Goal: Information Seeking & Learning: Learn about a topic

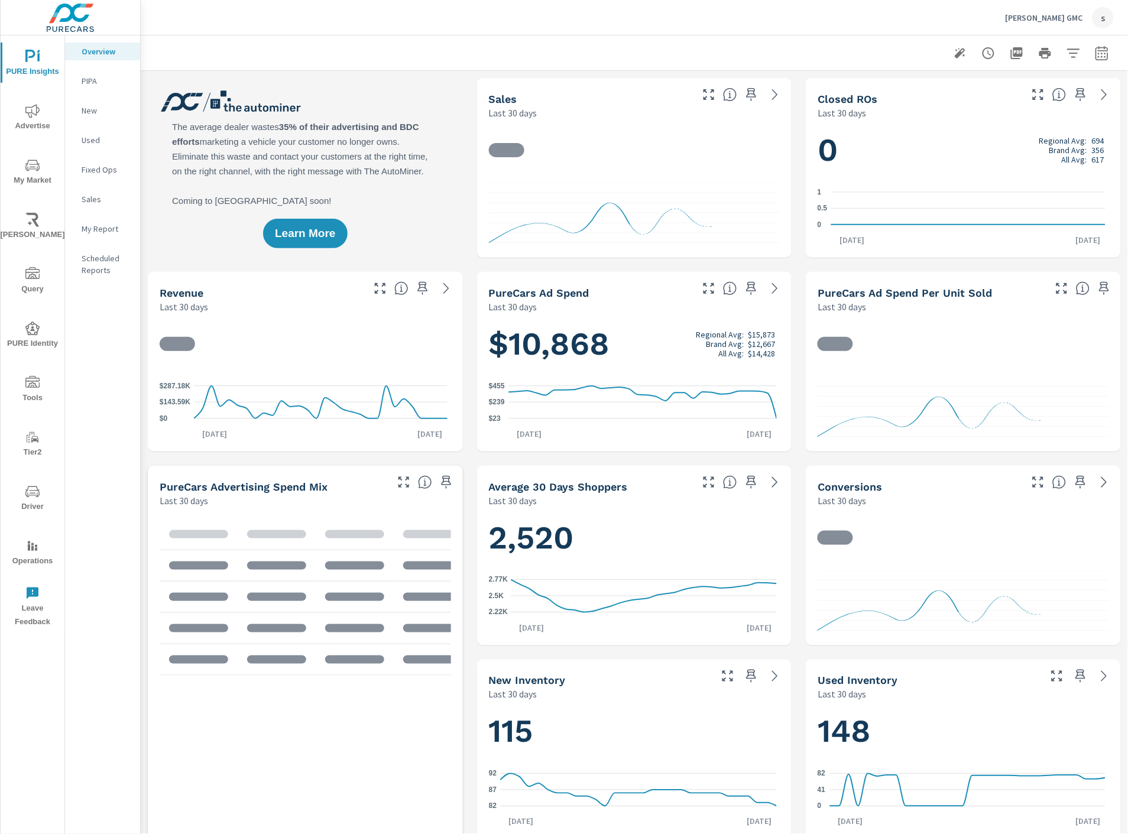
click at [42, 387] on span "Tools" at bounding box center [32, 390] width 57 height 29
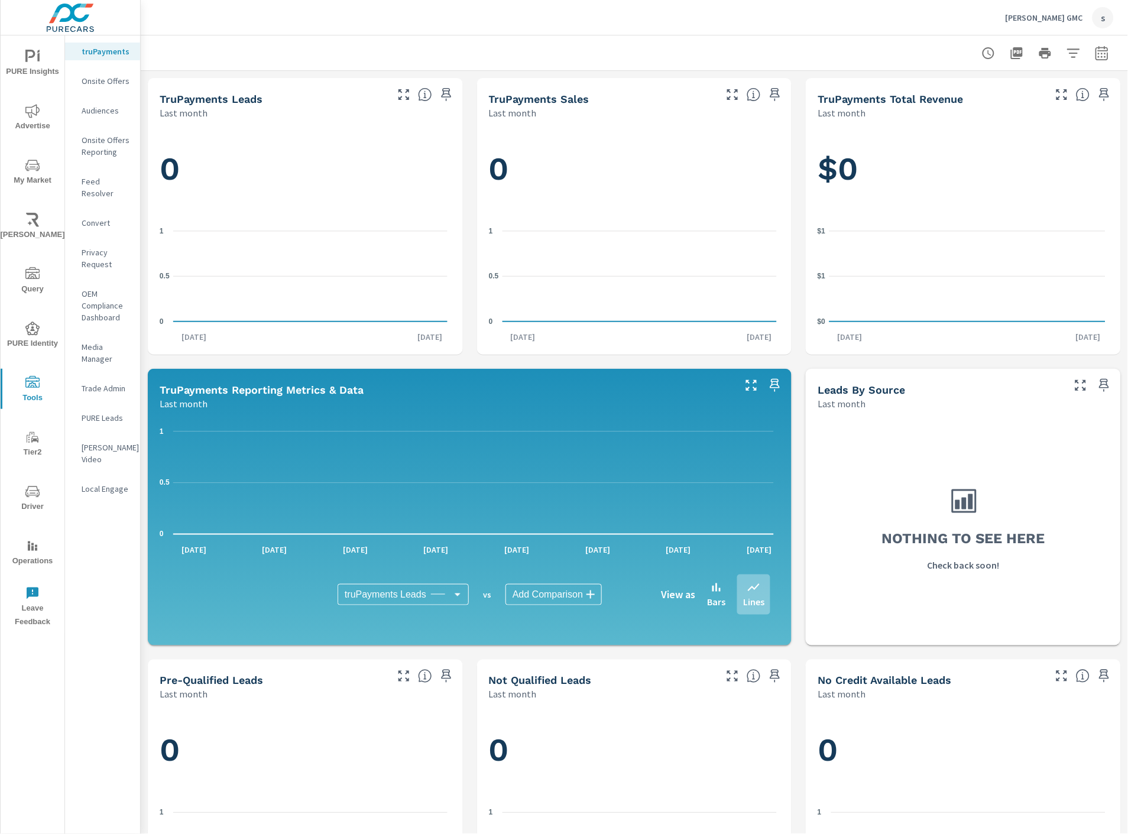
drag, startPoint x: 96, startPoint y: 179, endPoint x: 103, endPoint y: 174, distance: 8.9
click at [98, 180] on p "Feed Resolver" at bounding box center [106, 188] width 49 height 24
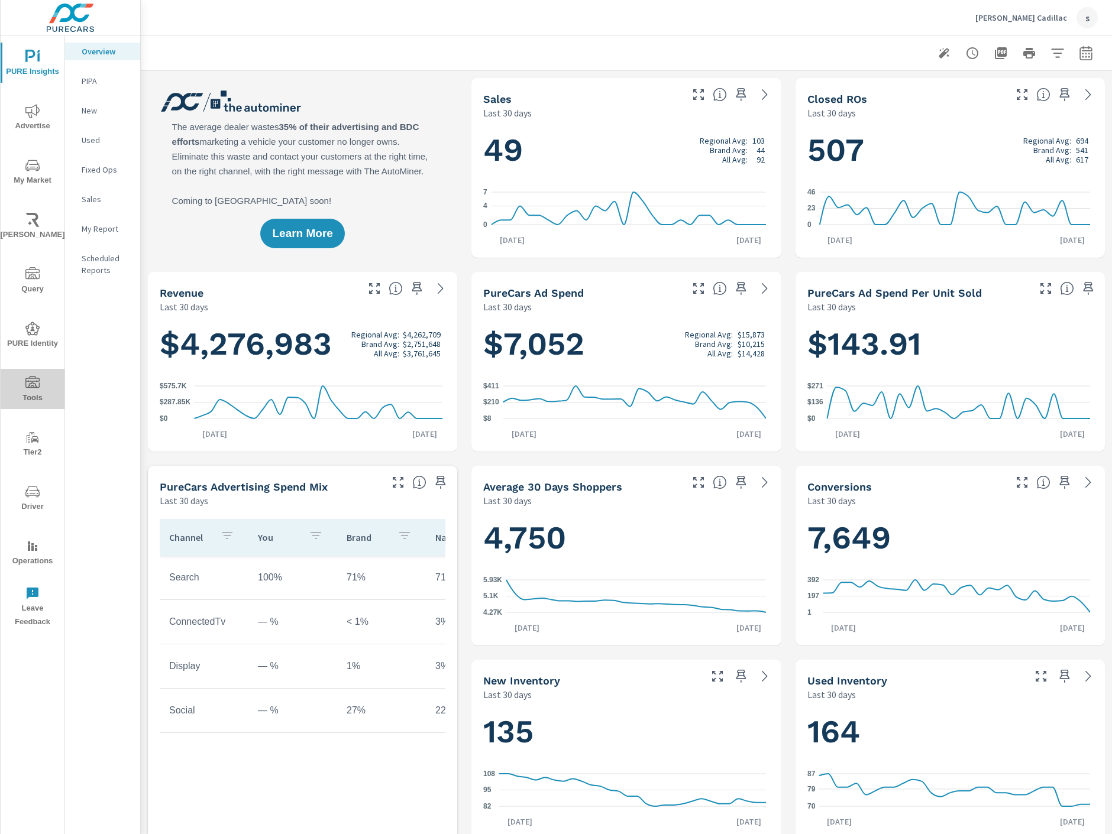
click at [25, 398] on span "Tools" at bounding box center [32, 390] width 57 height 29
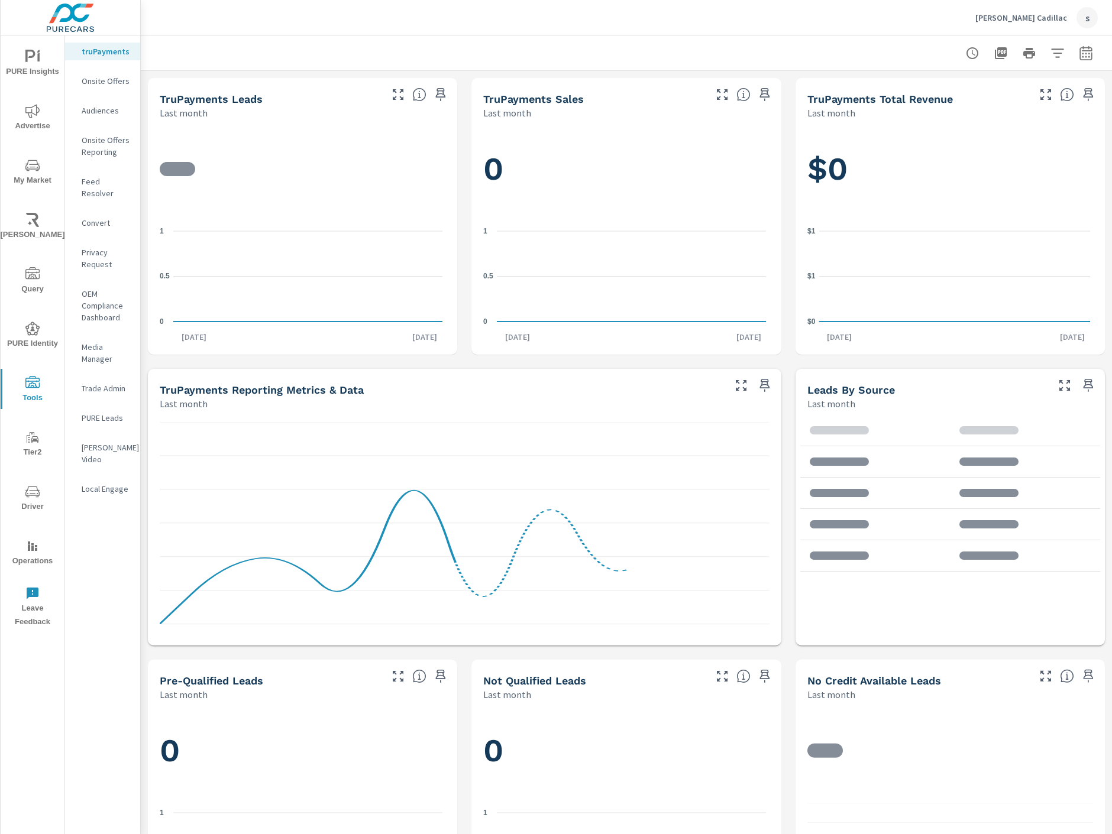
click at [111, 180] on p "Feed Resolver" at bounding box center [106, 188] width 49 height 24
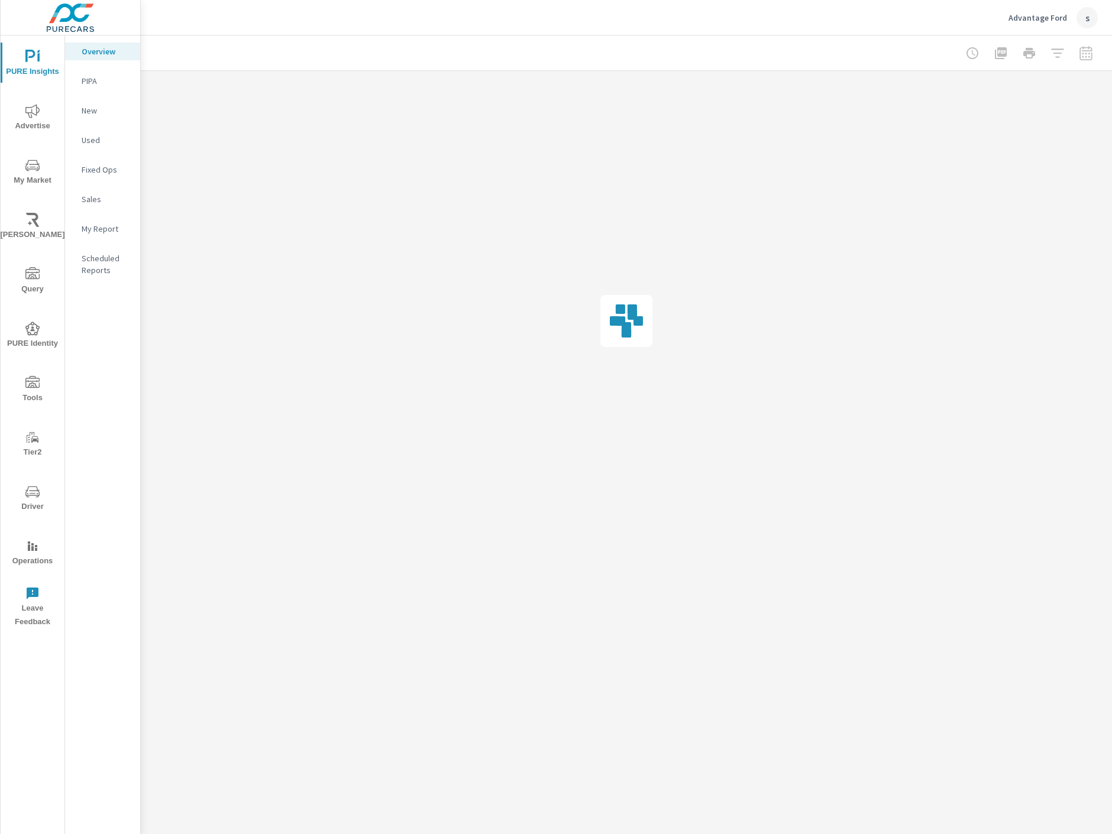
click at [28, 396] on span "Tools" at bounding box center [32, 390] width 57 height 29
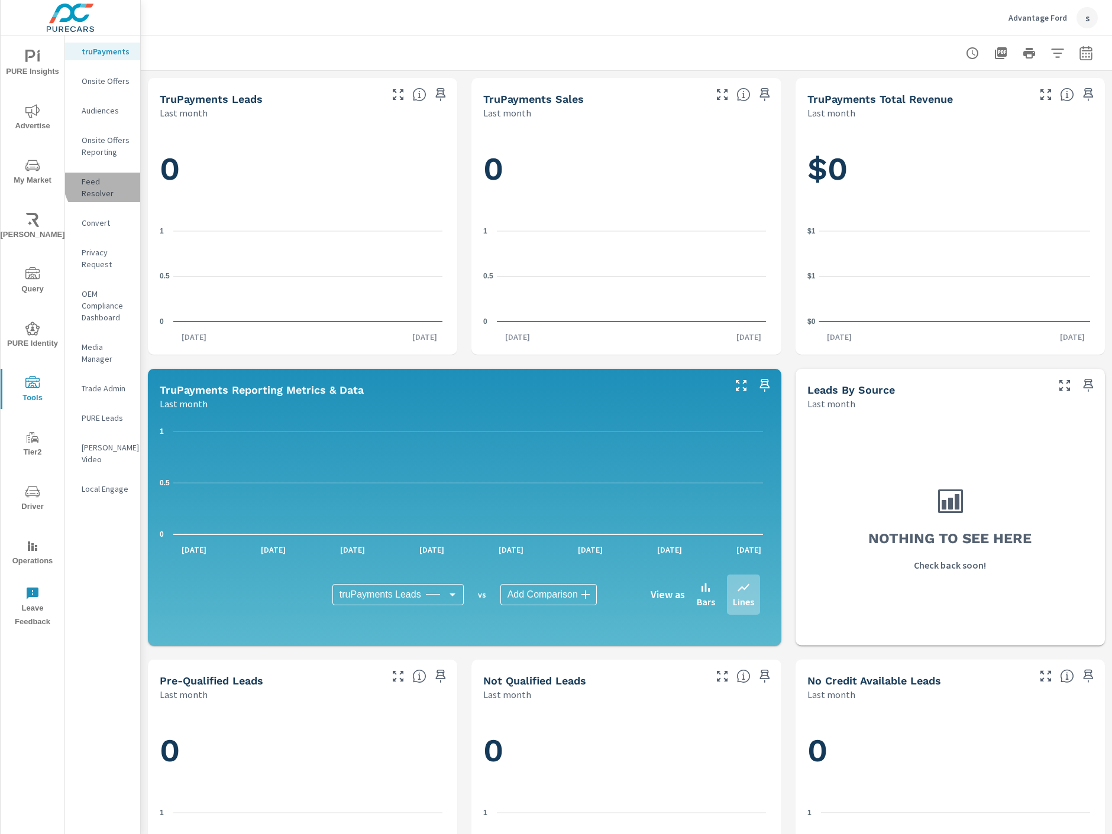
click at [108, 182] on p "Feed Resolver" at bounding box center [106, 188] width 49 height 24
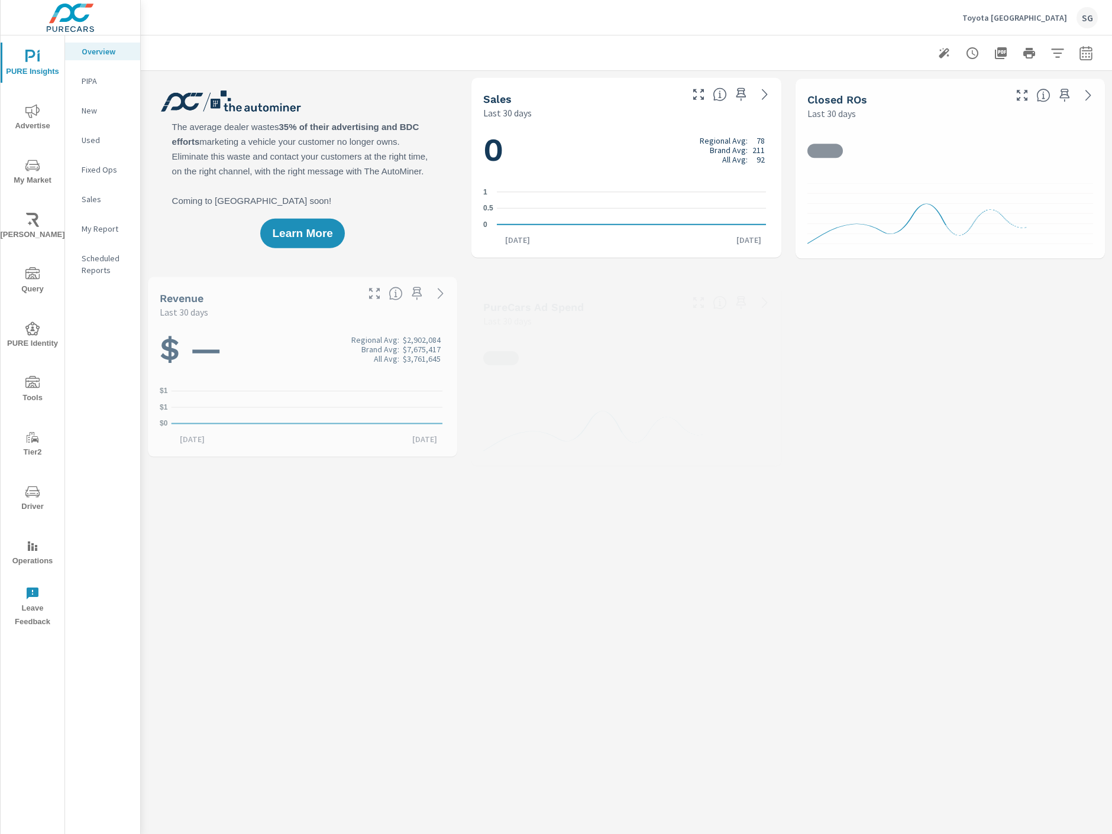
click at [36, 167] on icon "nav menu" at bounding box center [32, 165] width 14 height 14
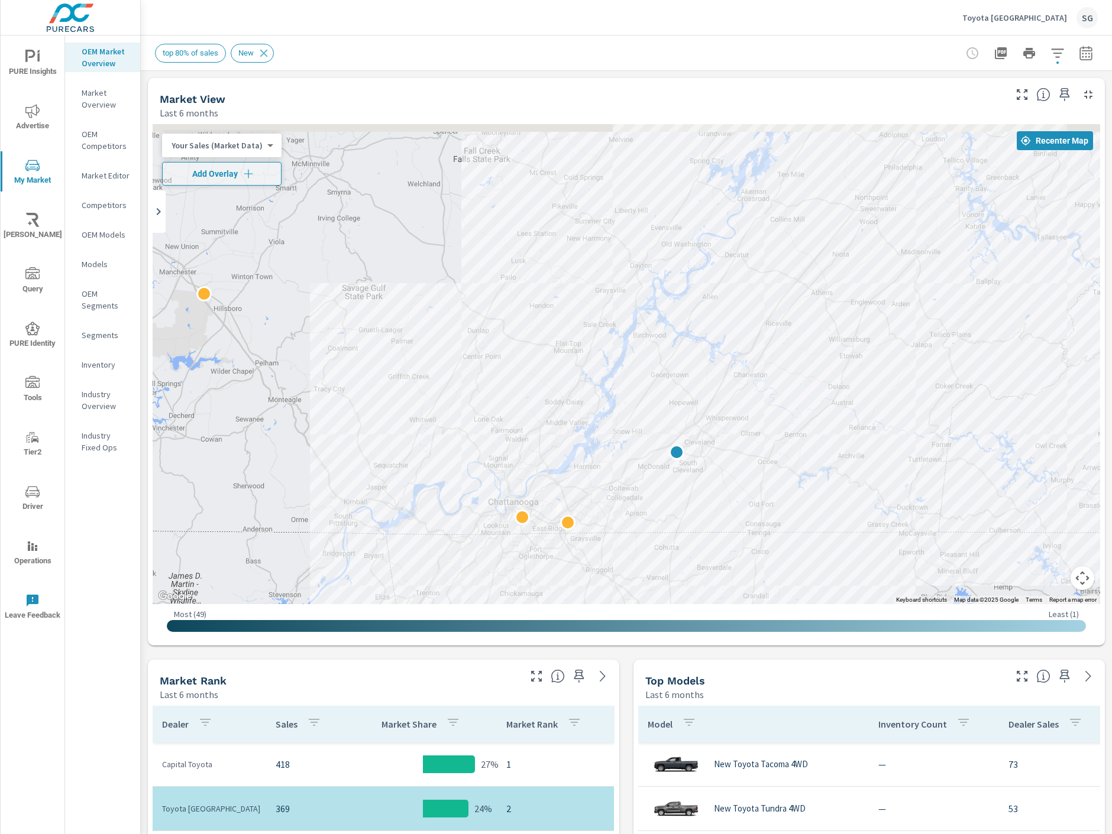
drag, startPoint x: 631, startPoint y: 325, endPoint x: 686, endPoint y: 459, distance: 144.5
click at [706, 491] on div at bounding box center [626, 364] width 947 height 480
